Goal: Task Accomplishment & Management: Use online tool/utility

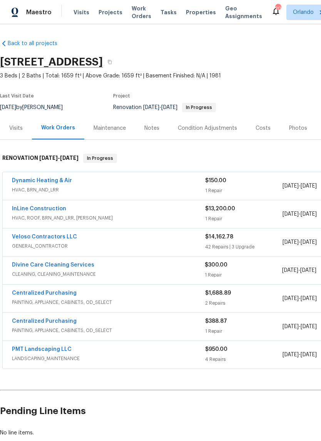
click at [60, 183] on link "Dynamic Heating & Air" at bounding box center [42, 180] width 60 height 5
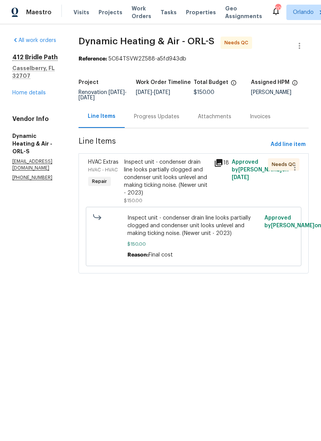
click at [193, 170] on div "Inspect unit - condenser drain line looks partially clogged and condenser unit …" at bounding box center [166, 177] width 85 height 39
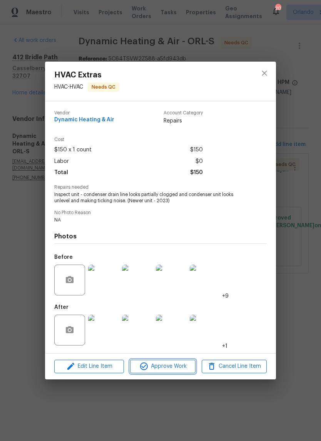
click at [194, 368] on button "Approve Work" at bounding box center [162, 366] width 65 height 13
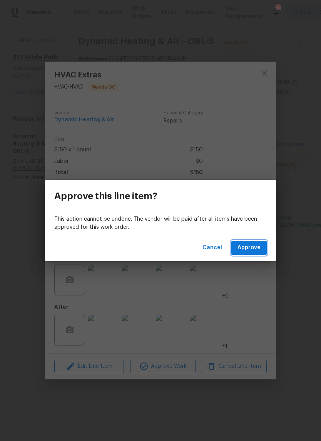
click at [260, 245] on span "Approve" at bounding box center [249, 248] width 23 height 10
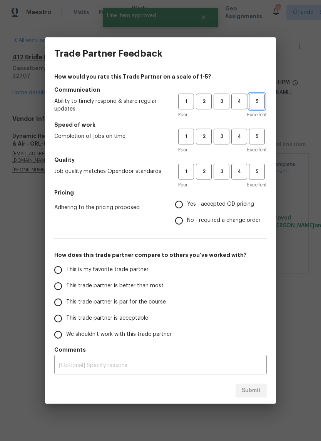
click at [260, 103] on span "5" at bounding box center [257, 101] width 14 height 9
click at [260, 134] on span "5" at bounding box center [257, 136] width 14 height 9
click at [259, 167] on span "5" at bounding box center [257, 171] width 14 height 9
click at [187, 201] on input "Yes - accepted OD pricing" at bounding box center [179, 205] width 16 height 16
radio input "true"
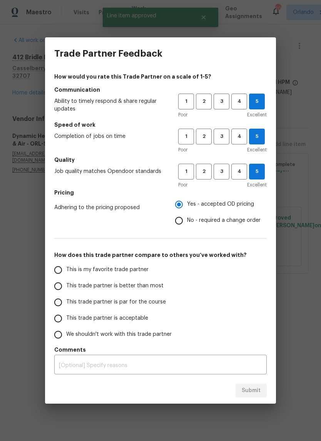
click at [139, 271] on span "This is my favorite trade partner" at bounding box center [107, 270] width 82 height 8
click at [66, 271] on input "This is my favorite trade partner" at bounding box center [58, 270] width 16 height 16
click at [259, 392] on span "Submit" at bounding box center [251, 391] width 19 height 10
radio input "true"
